Goal: Register for event/course

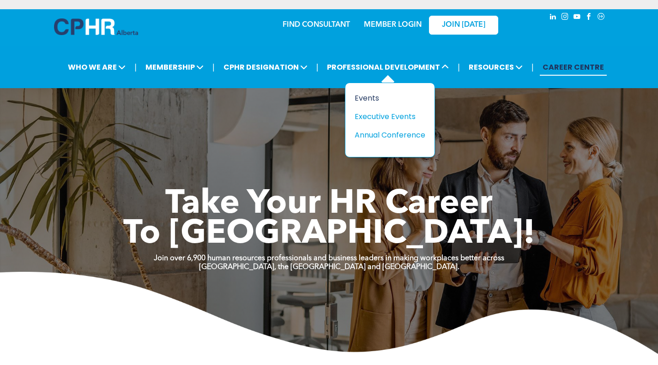
click at [364, 99] on div "Events" at bounding box center [387, 98] width 64 height 12
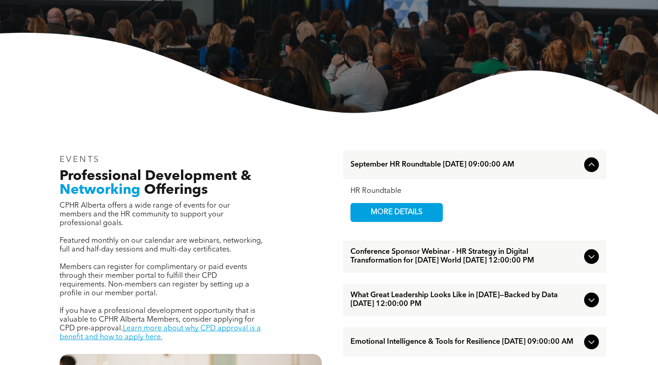
scroll to position [231, 0]
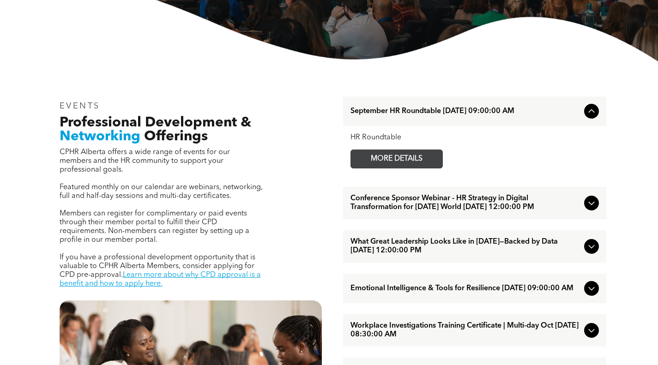
click at [397, 154] on span "MORE DETAILS" at bounding box center [396, 159] width 73 height 18
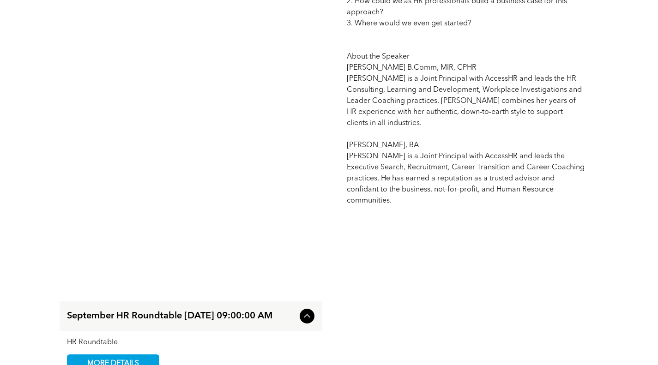
scroll to position [1155, 0]
